Goal: Task Accomplishment & Management: Complete application form

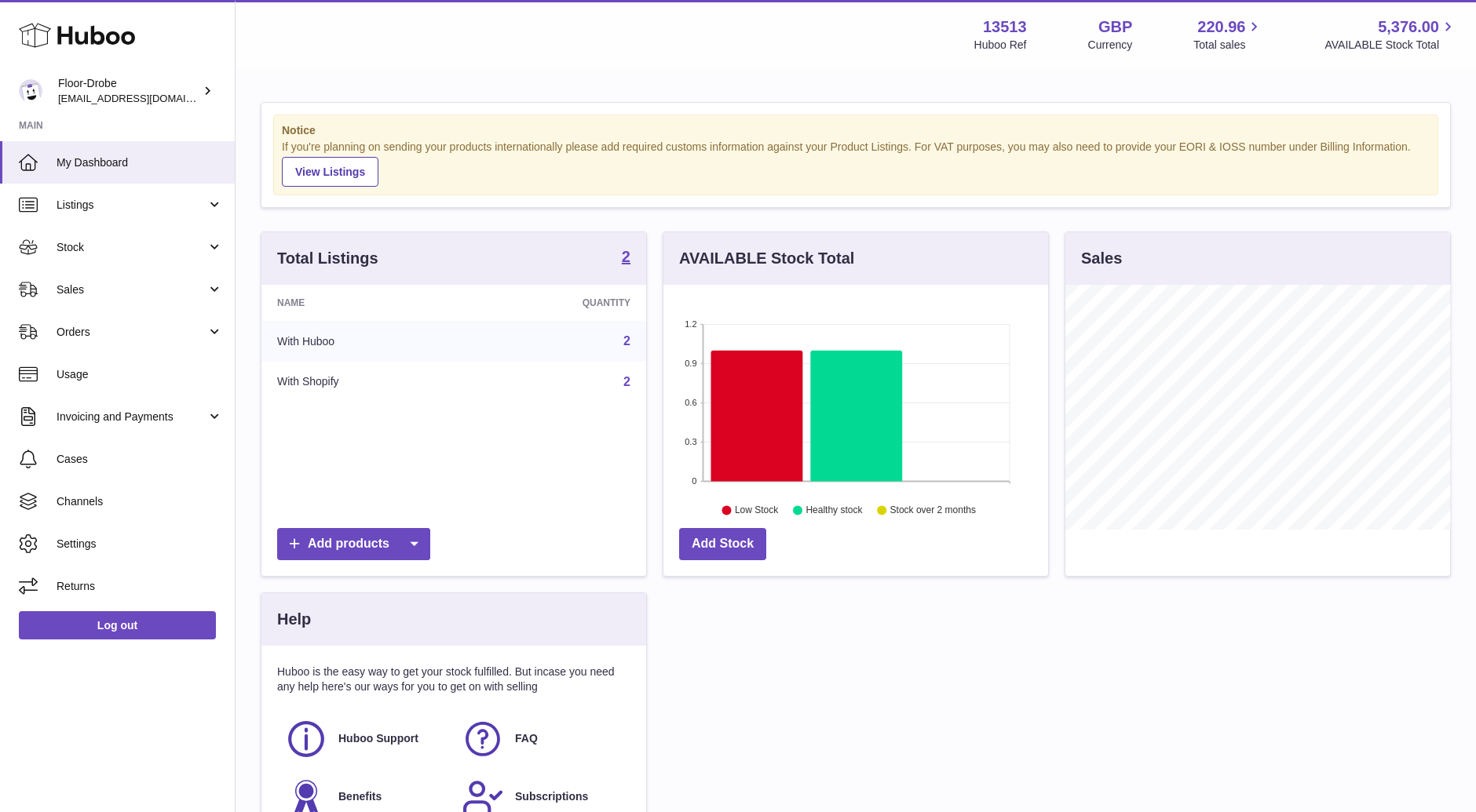
scroll to position [244, 385]
click at [85, 289] on span "Sales" at bounding box center [131, 290] width 150 height 15
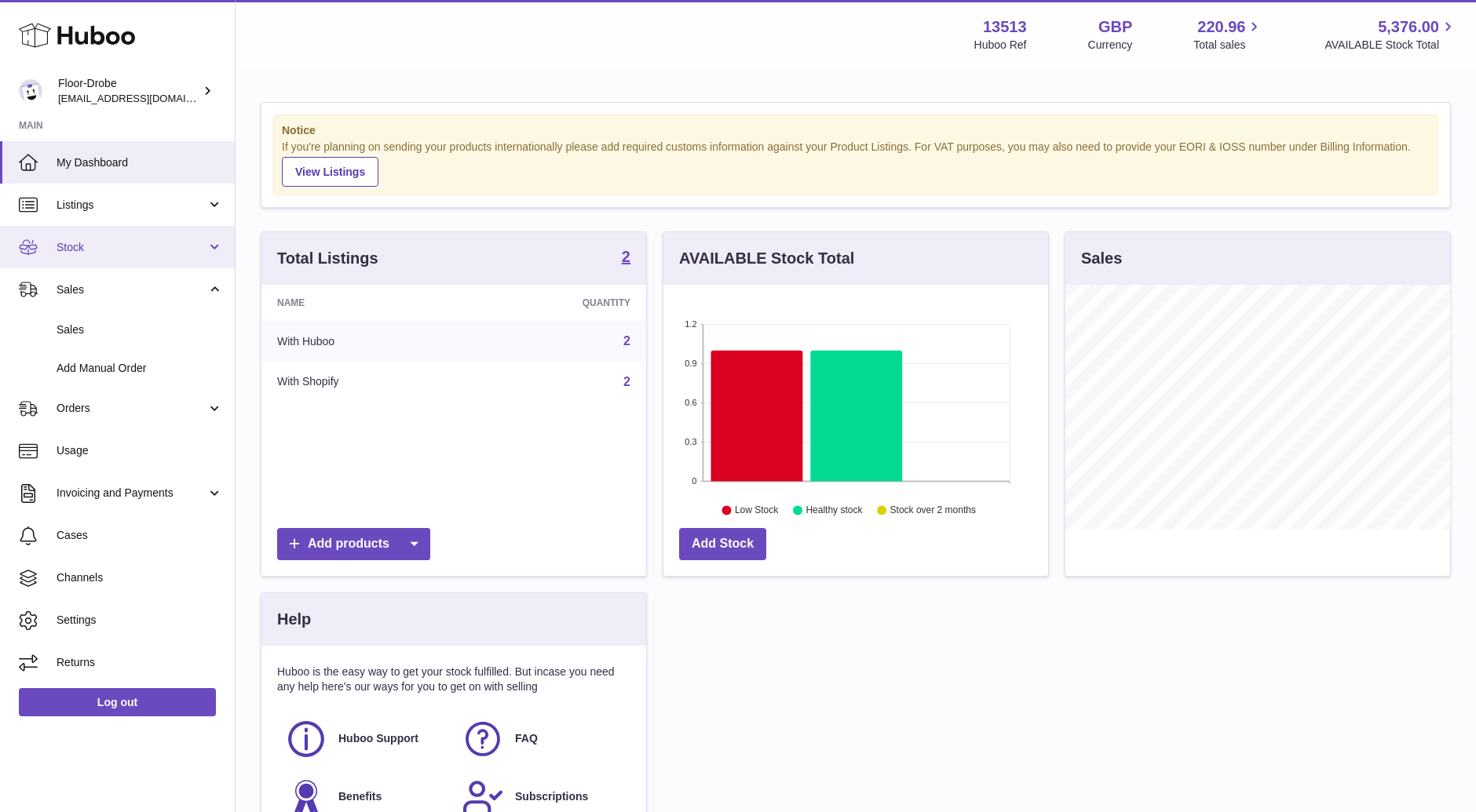
click at [111, 242] on span "Stock" at bounding box center [131, 247] width 150 height 15
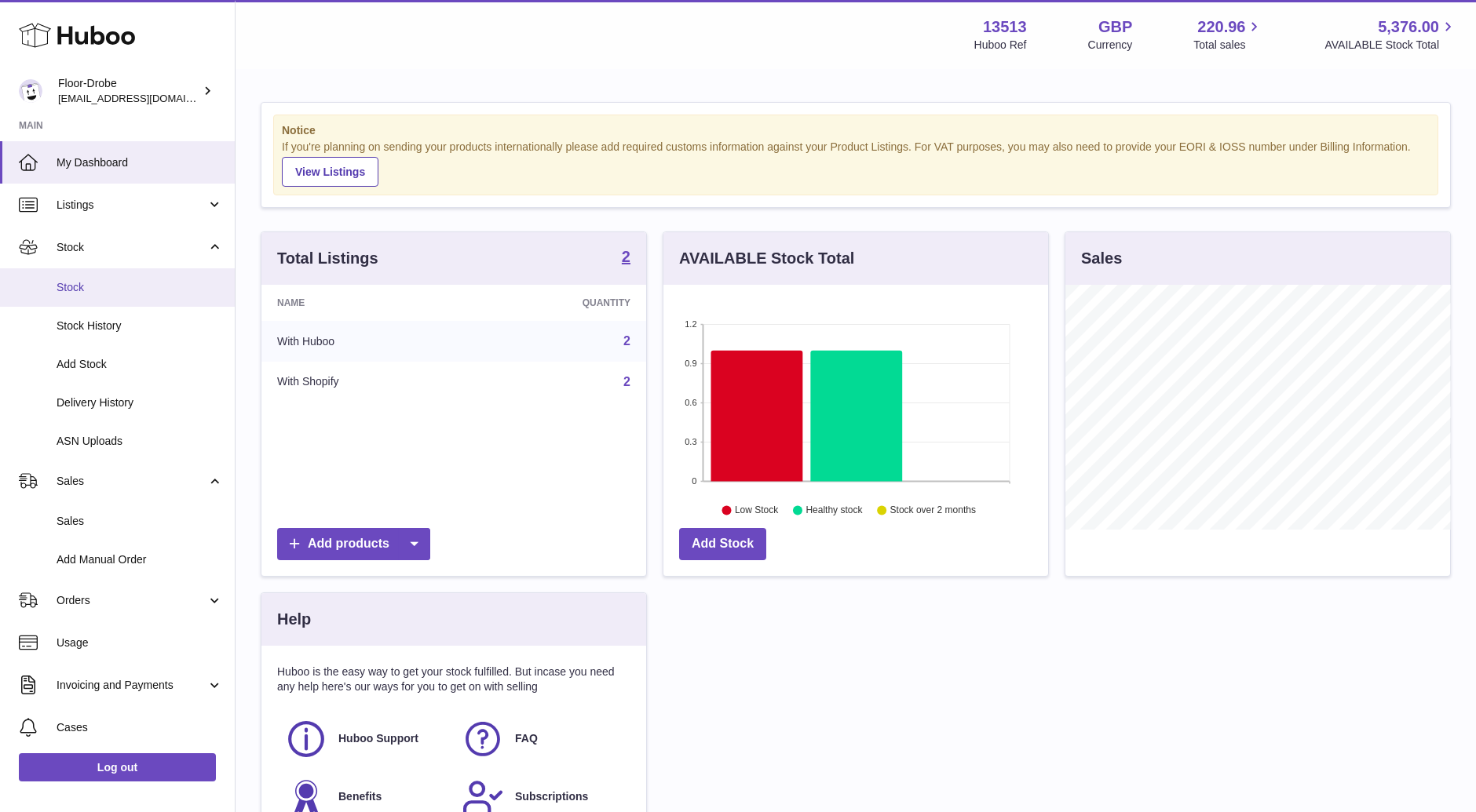
click at [107, 278] on link "Stock" at bounding box center [117, 287] width 235 height 38
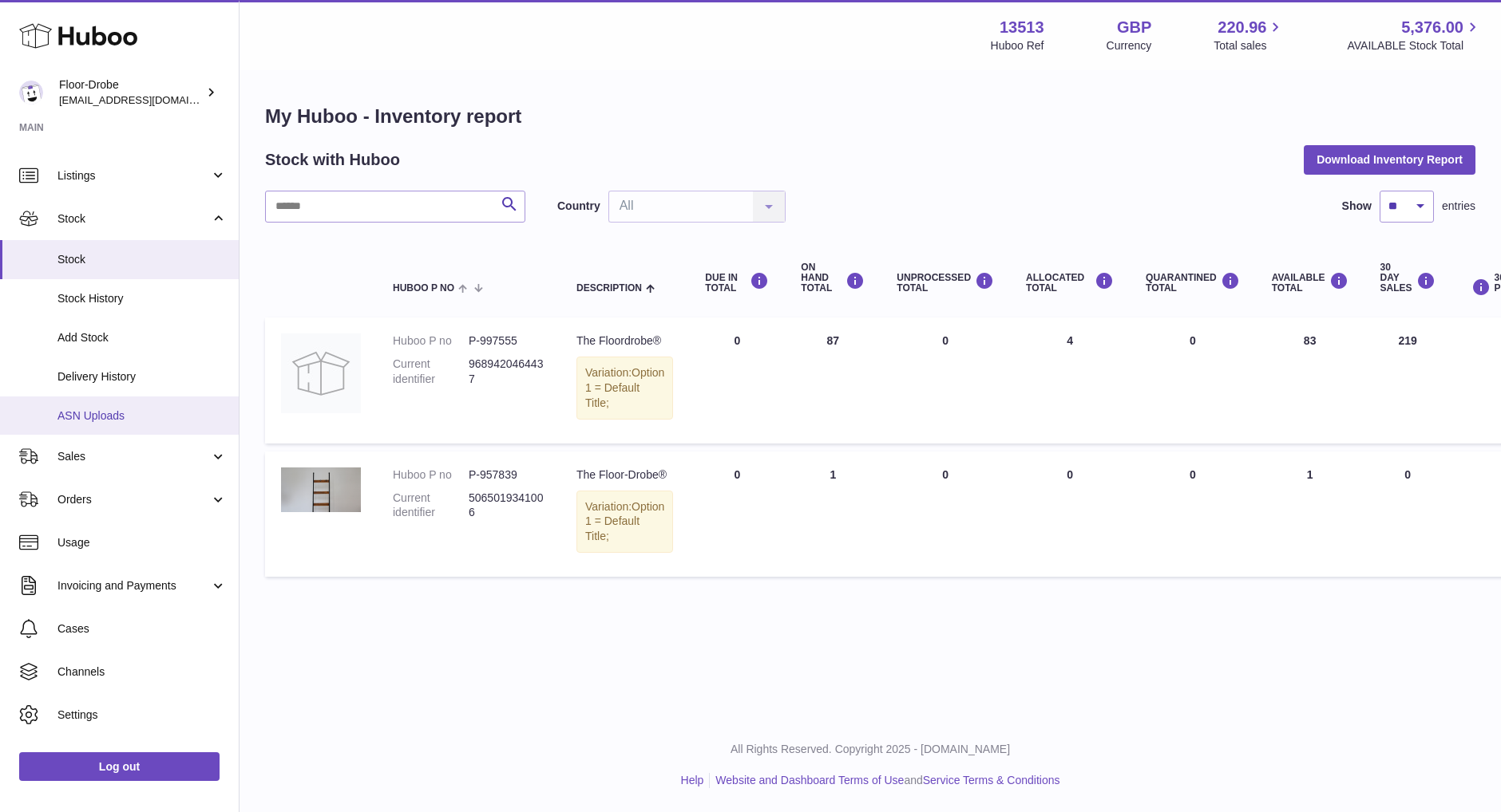
scroll to position [49, 0]
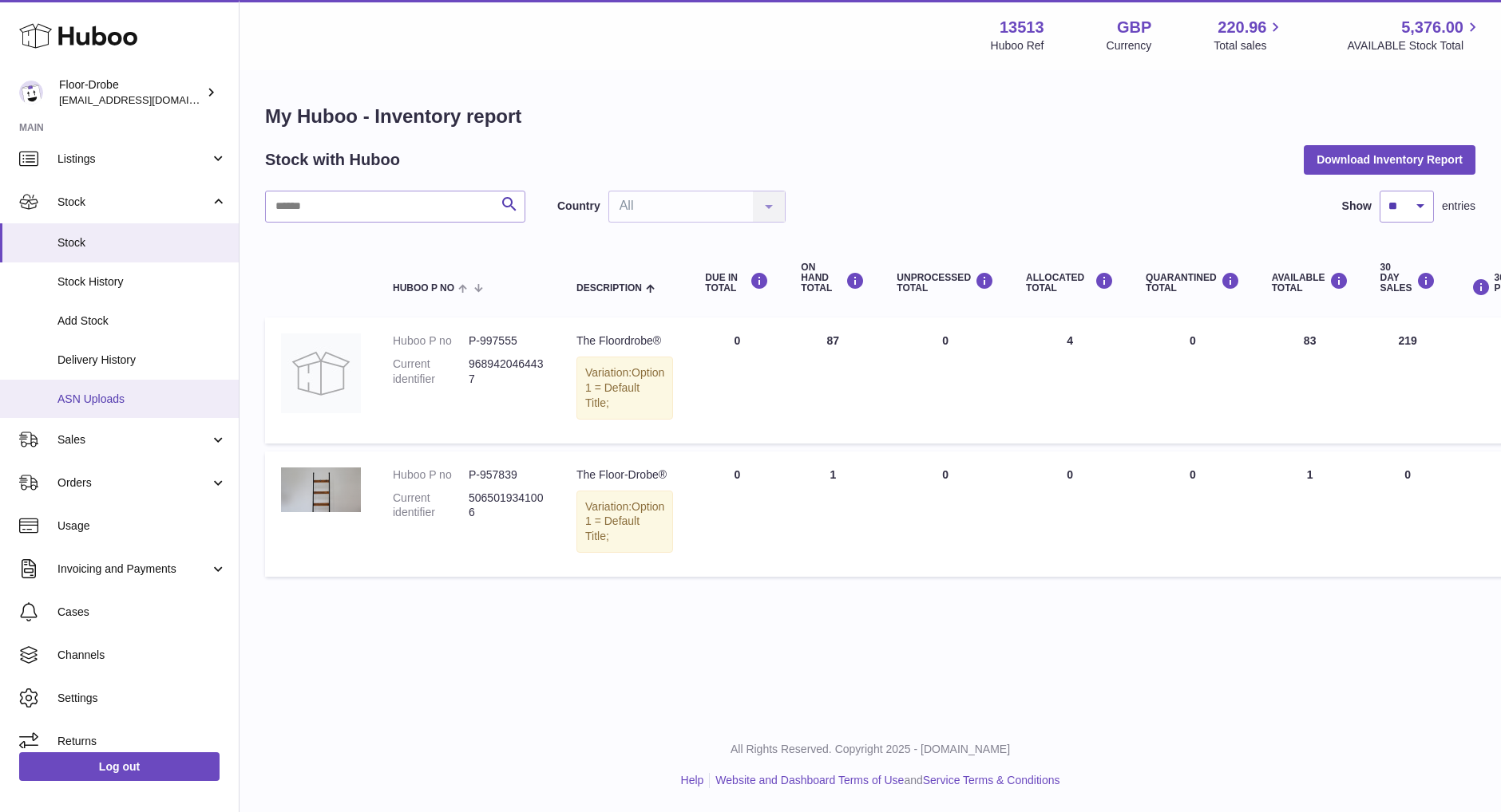
click at [136, 402] on span "ASN Uploads" at bounding box center [142, 399] width 169 height 15
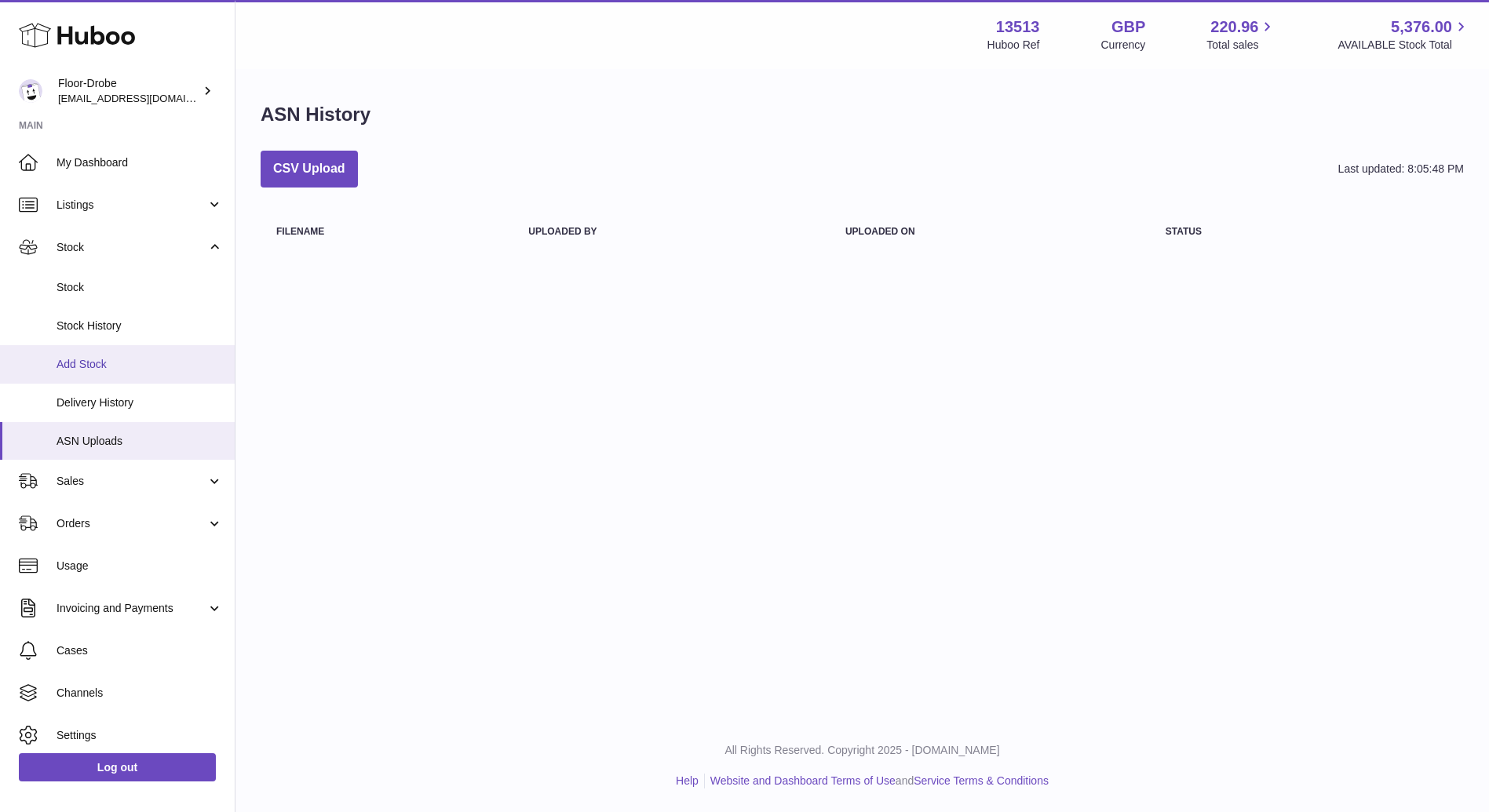
click at [124, 377] on link "Add Stock" at bounding box center [117, 364] width 235 height 38
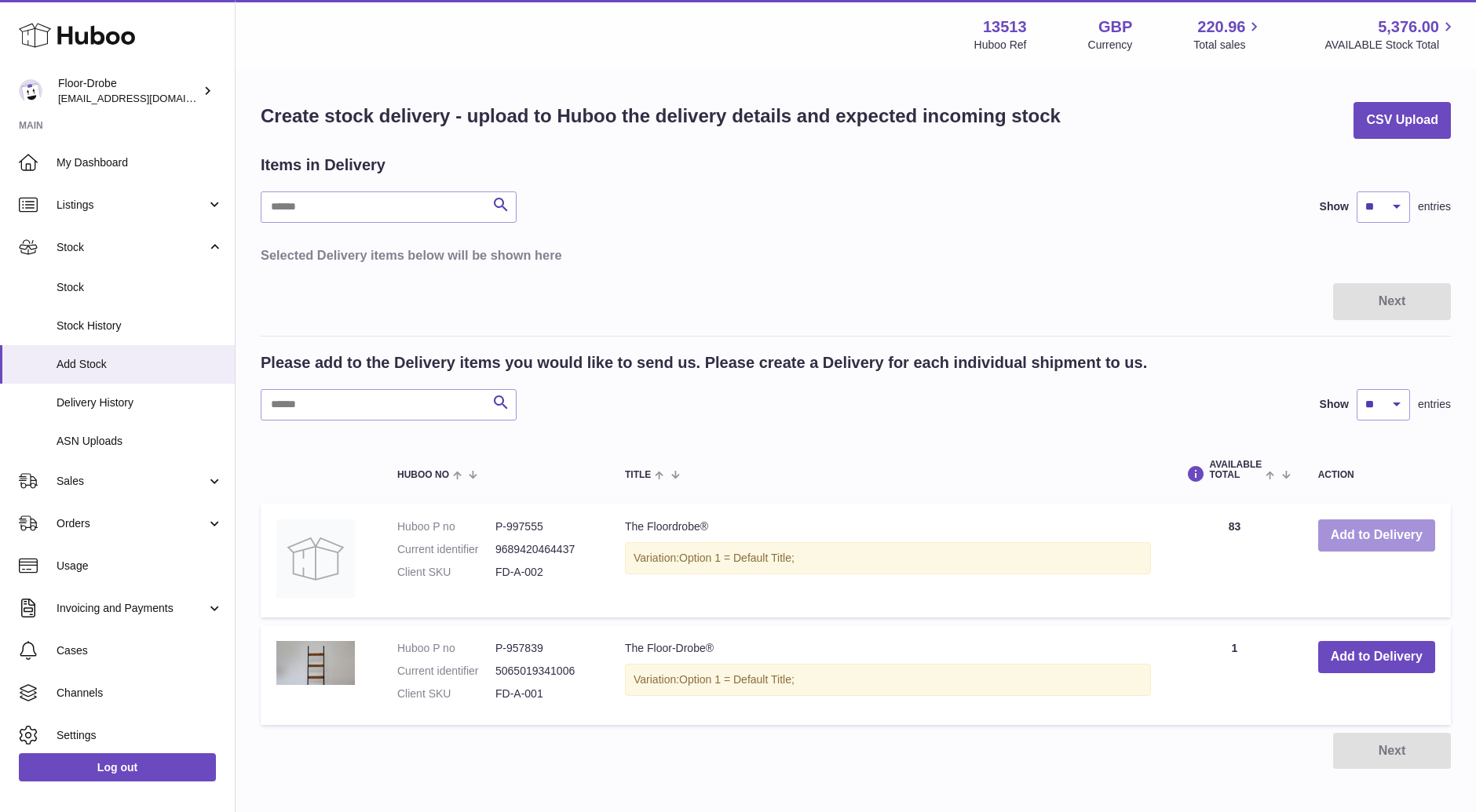
click at [1403, 541] on button "Add to Delivery" at bounding box center [1377, 535] width 117 height 32
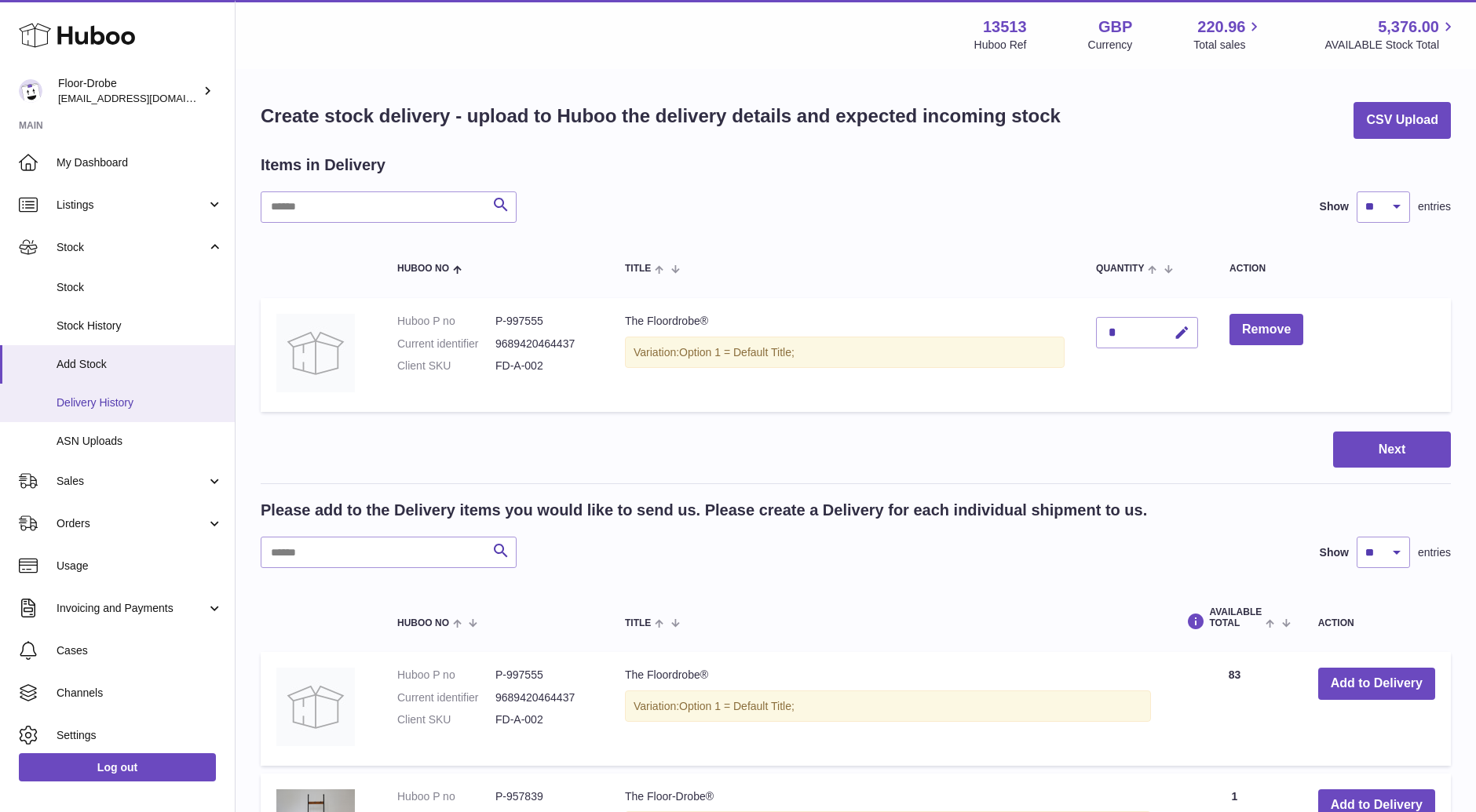
click at [102, 406] on span "Delivery History" at bounding box center [140, 403] width 167 height 15
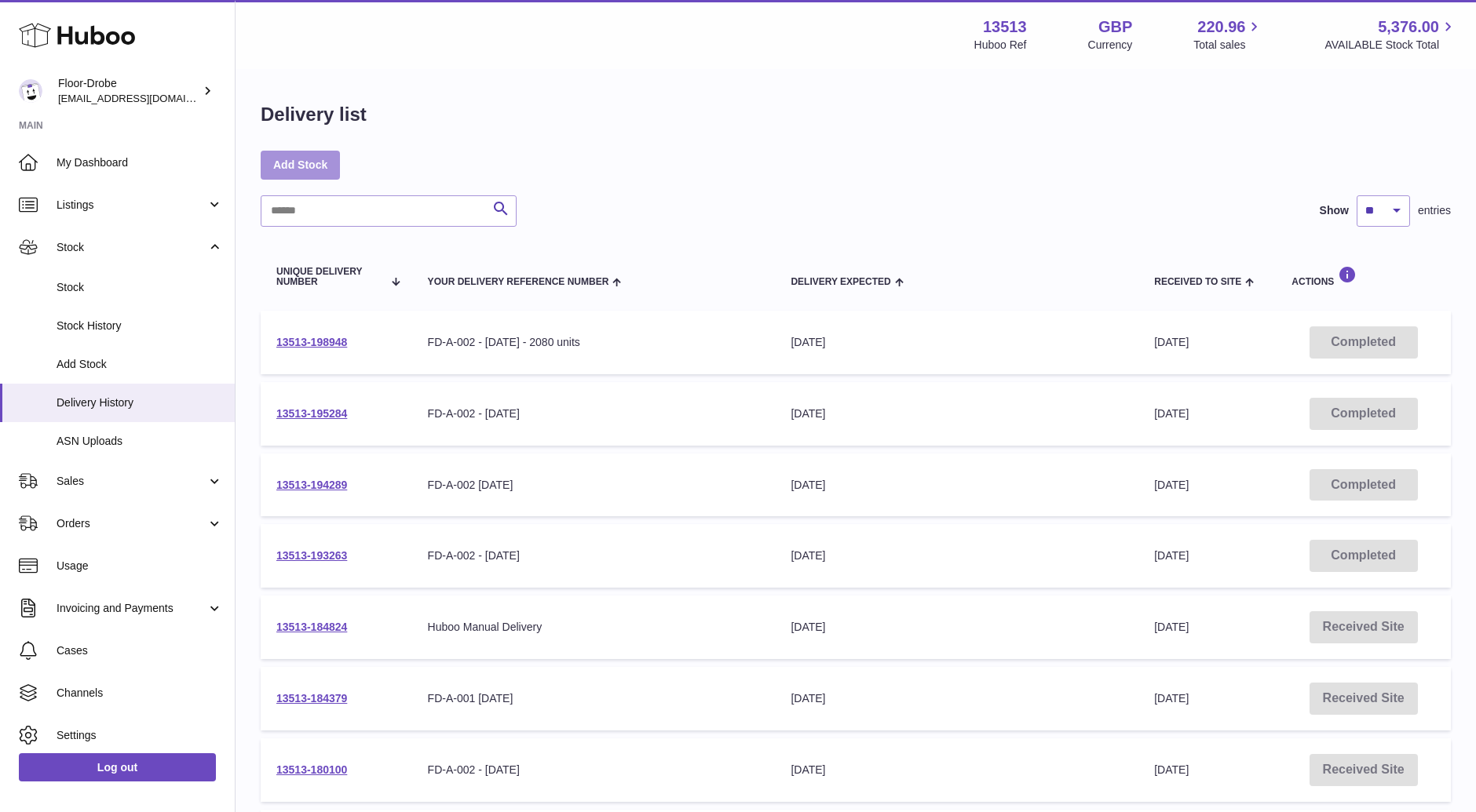
click at [312, 162] on link "Add Stock" at bounding box center [300, 165] width 80 height 29
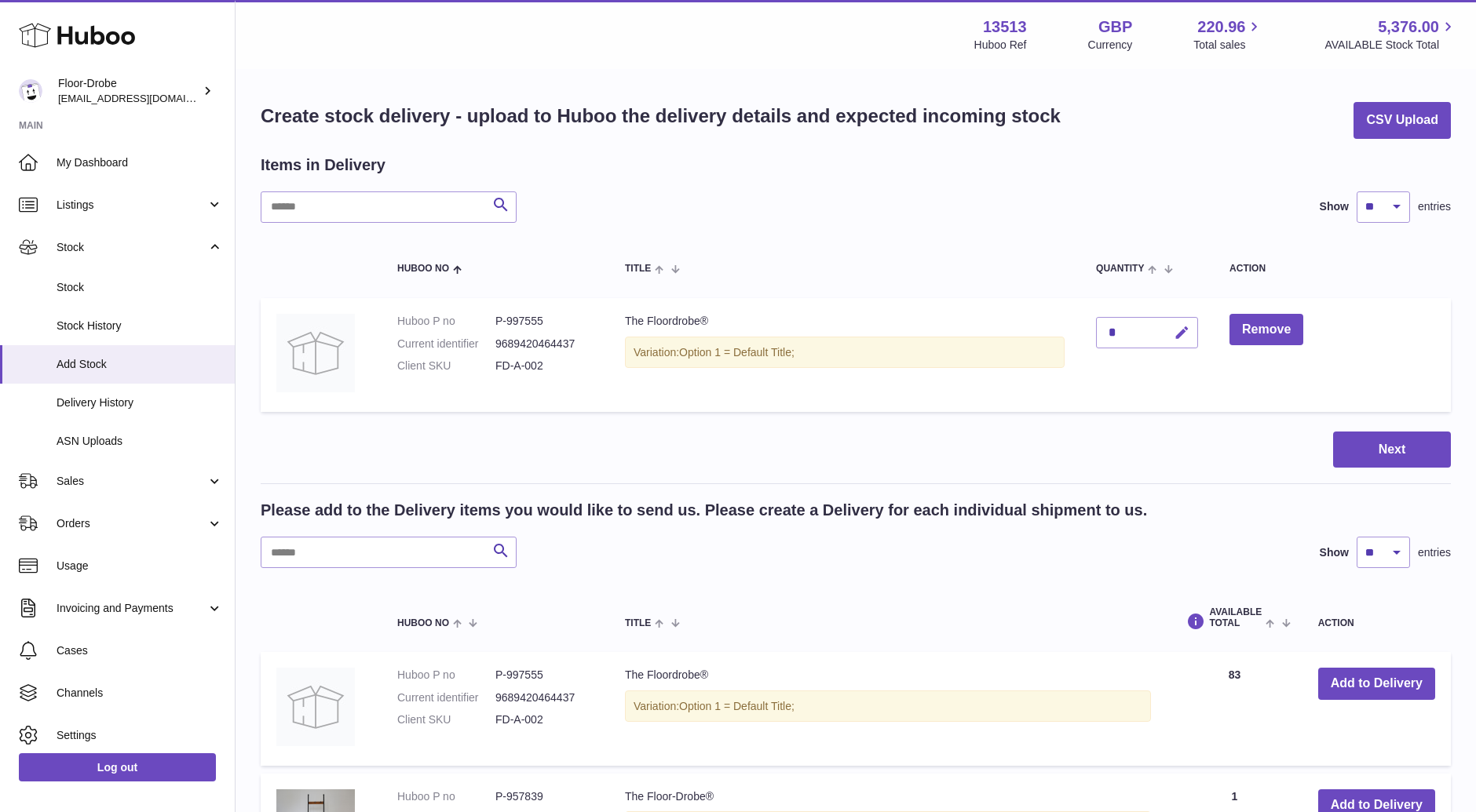
click at [1189, 325] on icon "button" at bounding box center [1182, 333] width 16 height 16
drag, startPoint x: 1130, startPoint y: 330, endPoint x: 1091, endPoint y: 330, distance: 39.0
click at [1091, 330] on td "*" at bounding box center [1146, 355] width 133 height 114
type input "***"
click at [1174, 333] on button "submit" at bounding box center [1180, 333] width 30 height 25
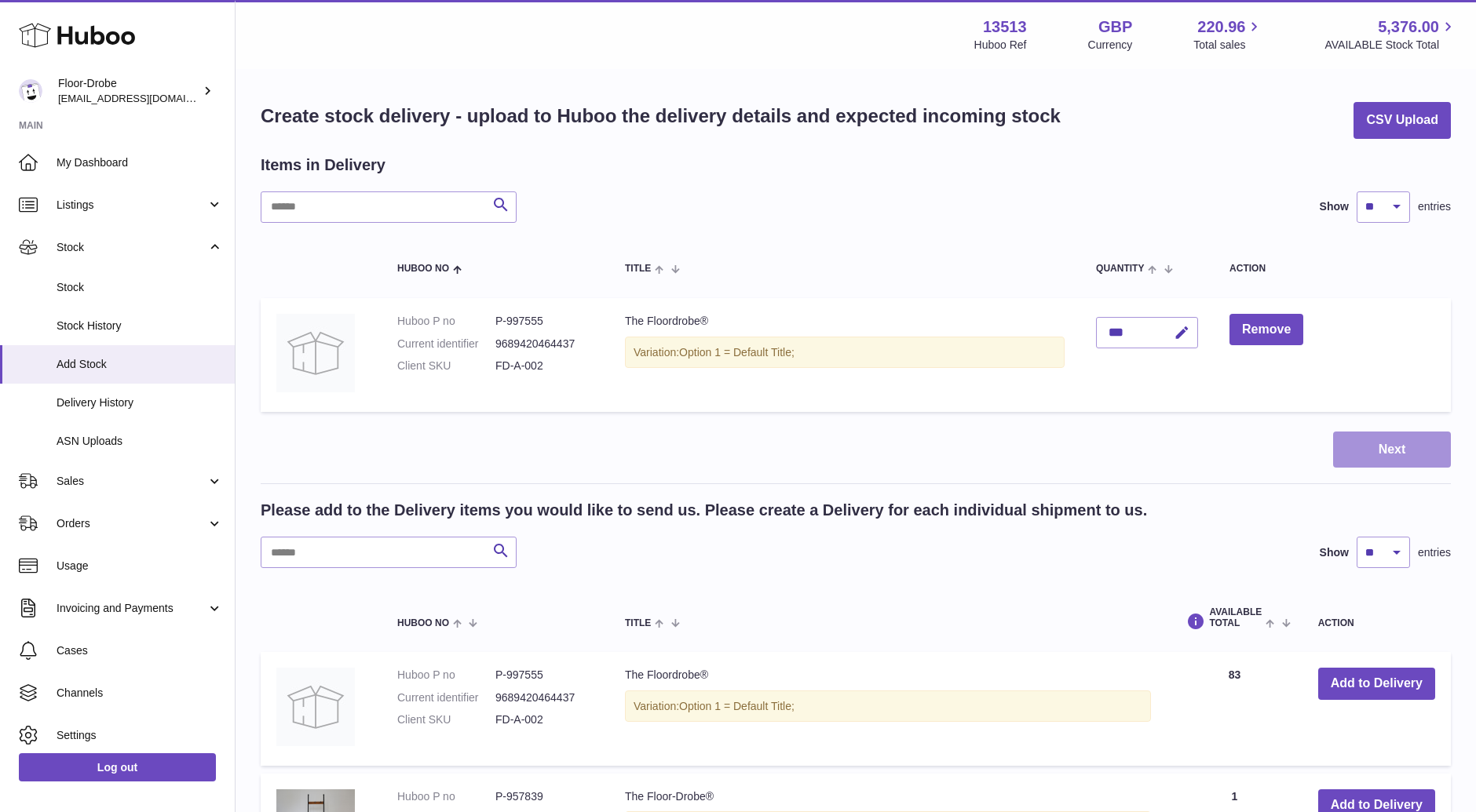
click at [1373, 451] on button "Next" at bounding box center [1392, 449] width 117 height 37
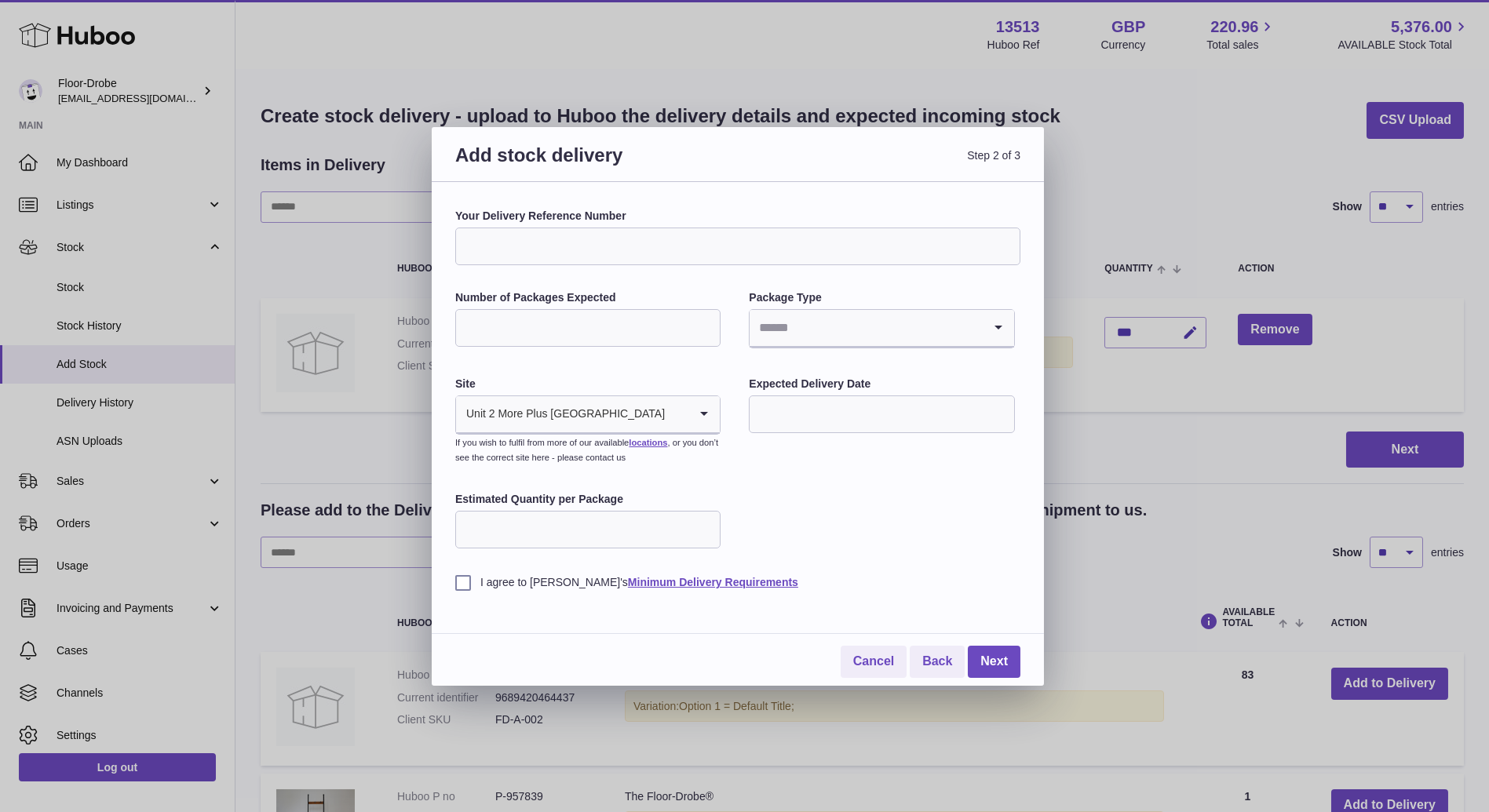
click at [669, 252] on input "Your Delivery Reference Number" at bounding box center [737, 246] width 565 height 38
drag, startPoint x: 612, startPoint y: 247, endPoint x: 523, endPoint y: 244, distance: 89.1
click at [531, 244] on input "**********" at bounding box center [737, 246] width 565 height 38
click at [513, 244] on input "**********" at bounding box center [737, 246] width 565 height 38
drag, startPoint x: 598, startPoint y: 247, endPoint x: 526, endPoint y: 245, distance: 72.0
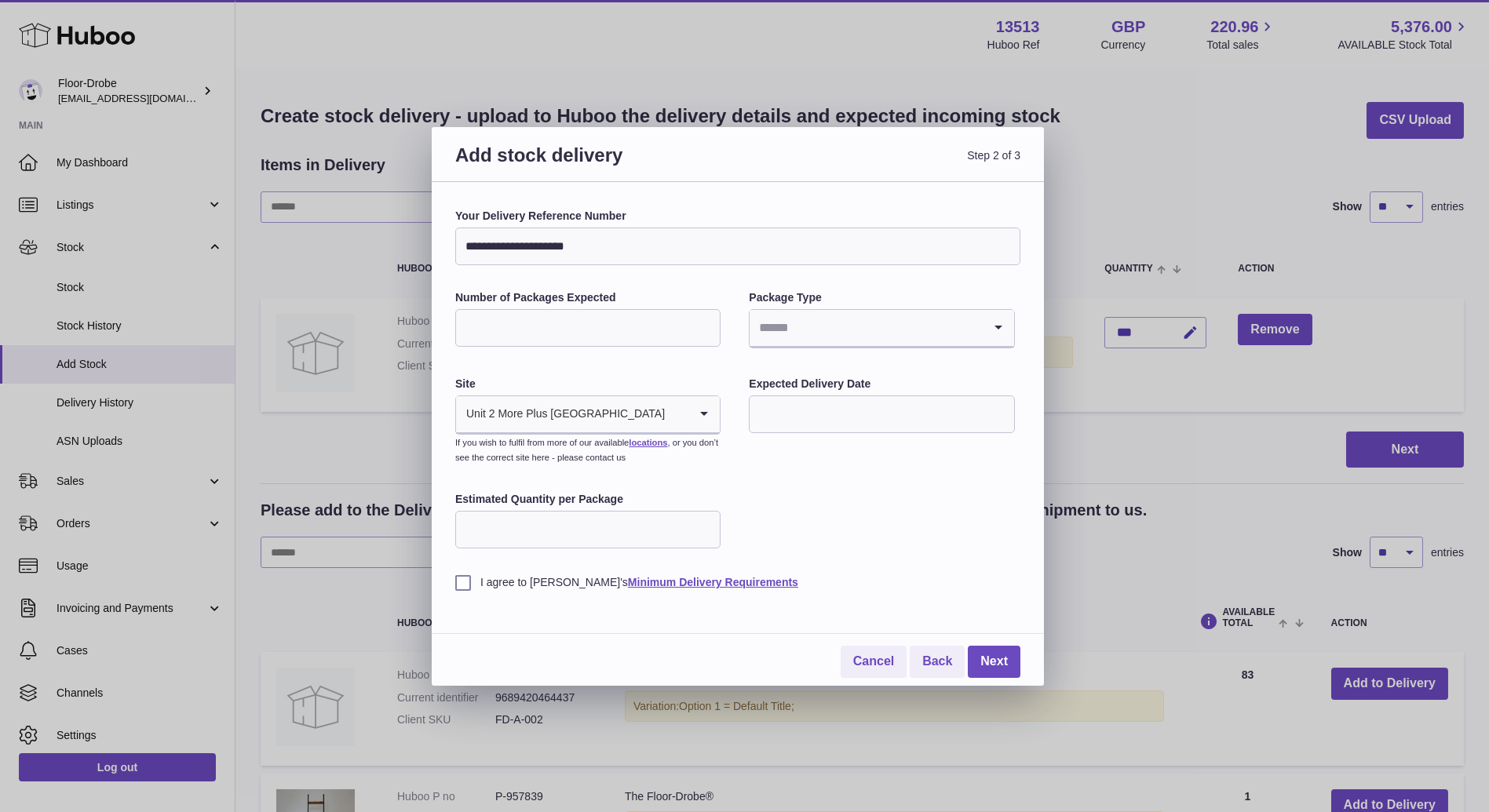
click at [526, 245] on input "**********" at bounding box center [737, 246] width 565 height 38
type input "**********"
click at [608, 338] on input "Number of Packages Expected" at bounding box center [587, 328] width 265 height 38
type input "*"
click at [825, 404] on li "Pallets" at bounding box center [881, 401] width 262 height 31
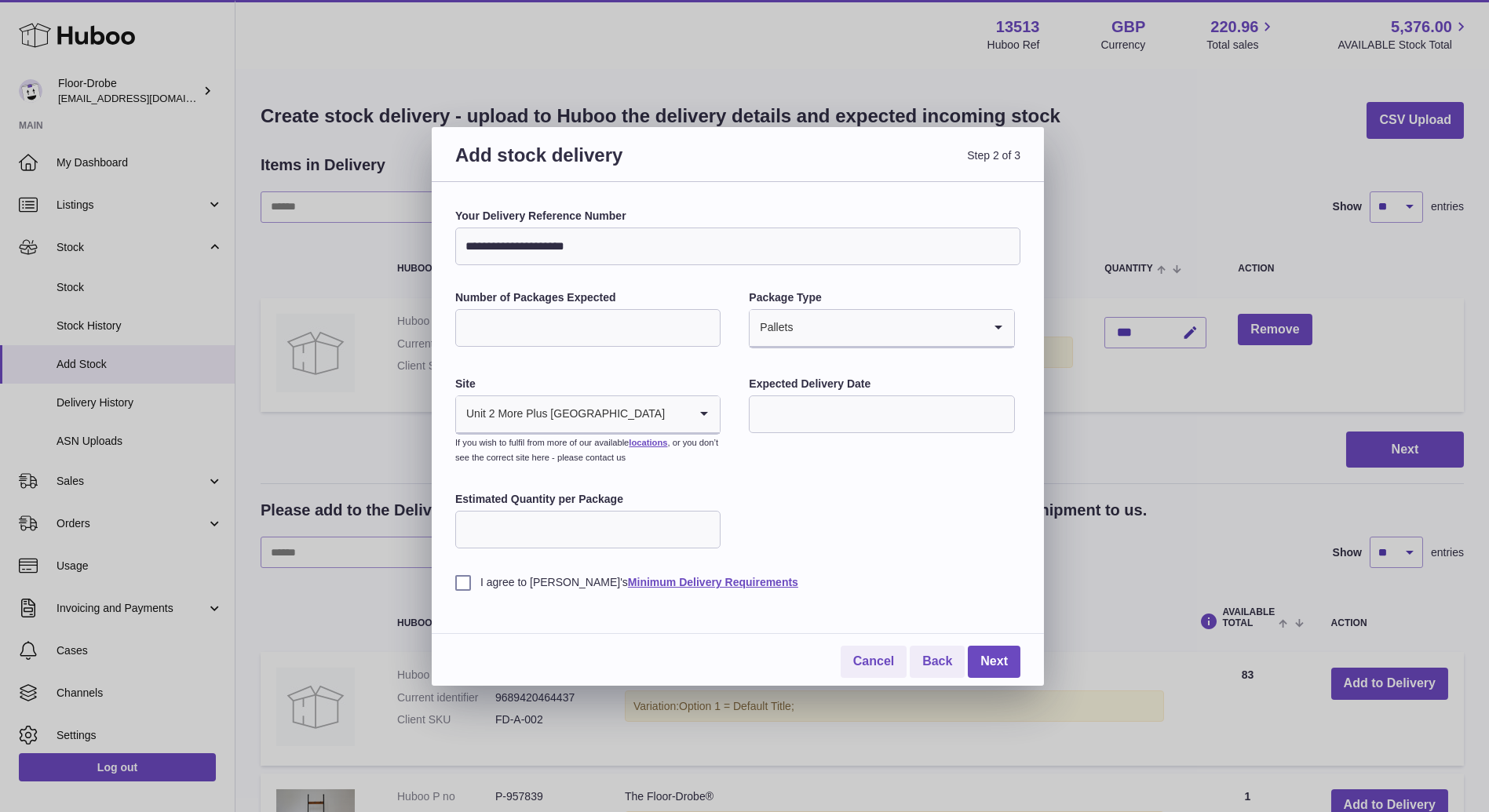
click at [805, 408] on input "text" at bounding box center [881, 415] width 265 height 38
click at [903, 608] on span "26" at bounding box center [900, 607] width 29 height 29
type input "**********"
click at [610, 536] on input "Estimated Quantity per Package" at bounding box center [587, 530] width 265 height 38
type input "***"
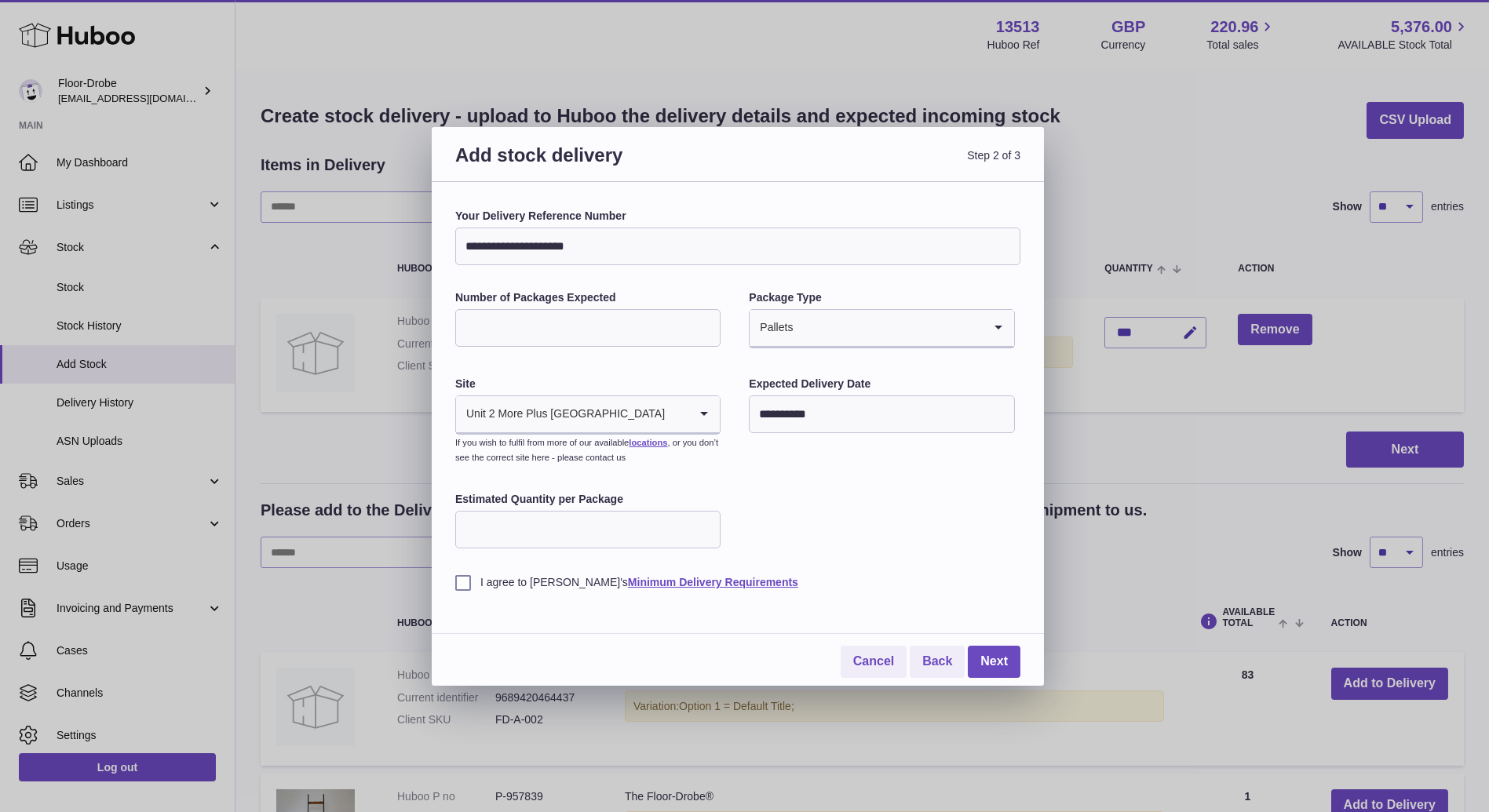
click at [482, 584] on label "I agree to Huboo's Minimum Delivery Requirements" at bounding box center [737, 583] width 565 height 15
click at [980, 658] on link "Next" at bounding box center [994, 662] width 53 height 32
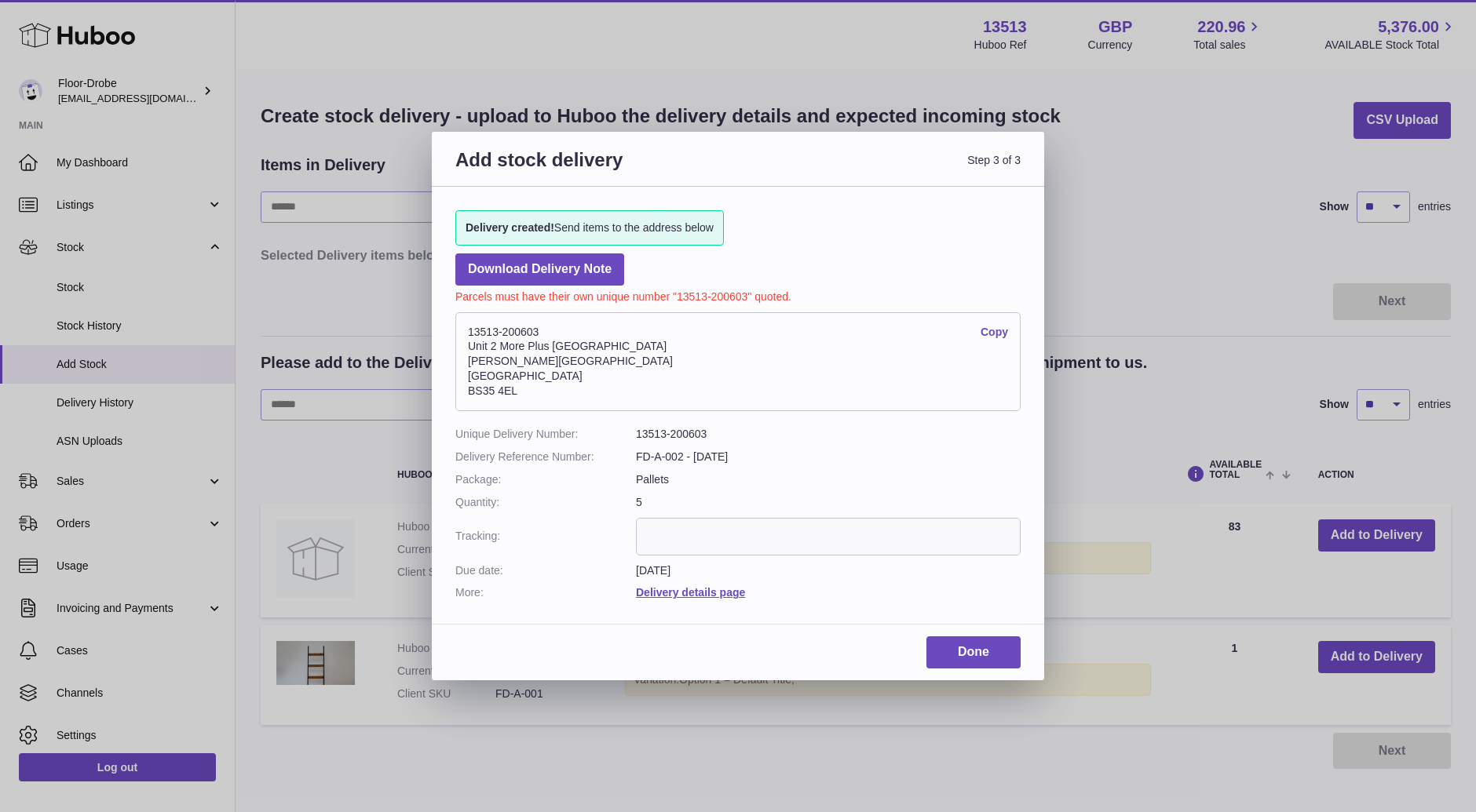
click at [829, 577] on dl "Unique Delivery Number: 13513-200603 Delivery Reference Number: FD-A-002 - 20/0…" at bounding box center [737, 514] width 565 height 174
click at [997, 329] on link "Copy" at bounding box center [994, 332] width 28 height 15
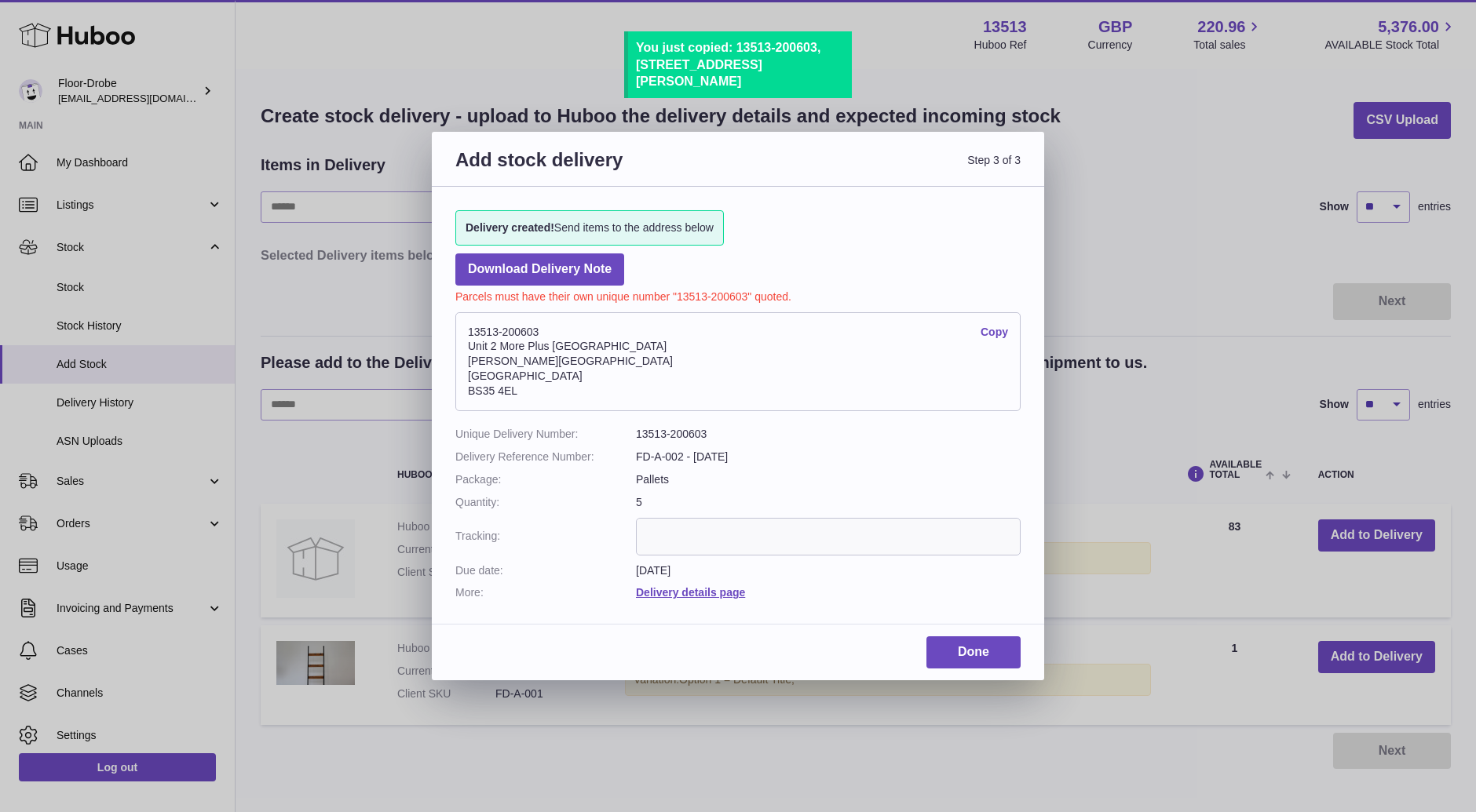
click at [997, 329] on link "Copy" at bounding box center [994, 332] width 28 height 15
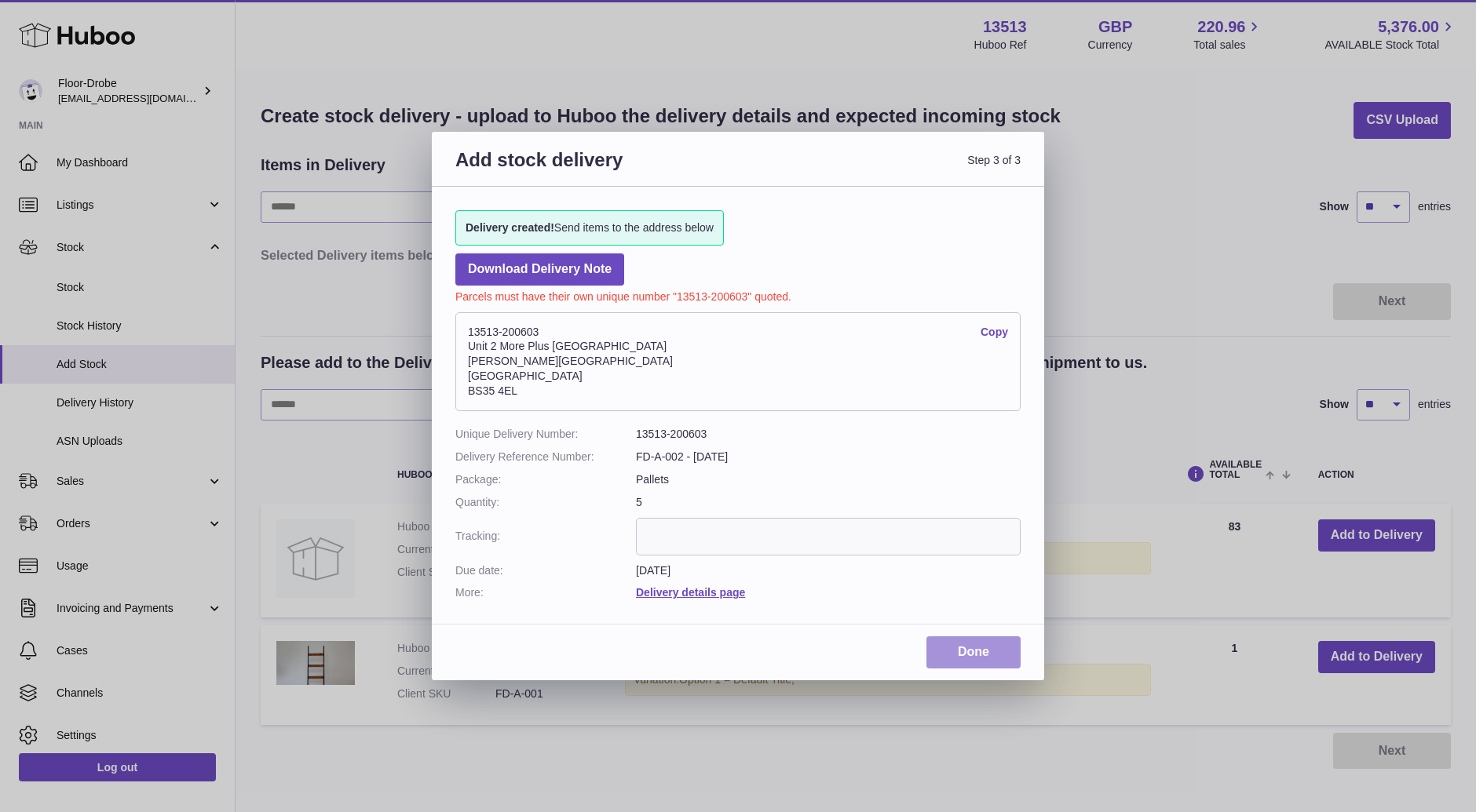
click at [971, 659] on link "Done" at bounding box center [973, 653] width 94 height 32
